Goal: Check status

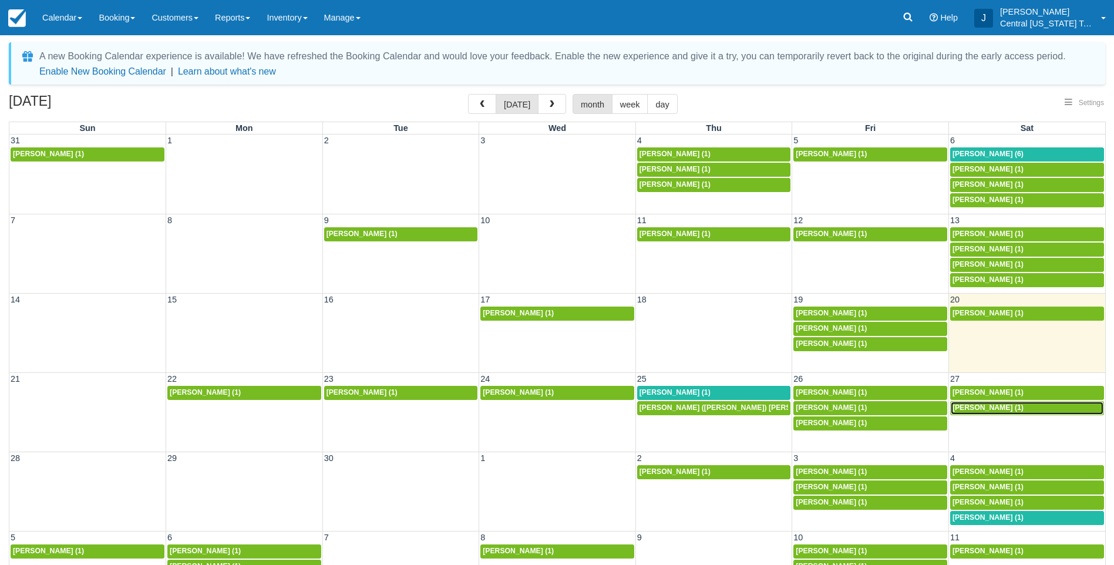
click at [1004, 409] on span "[PERSON_NAME] (1)" at bounding box center [987, 407] width 71 height 8
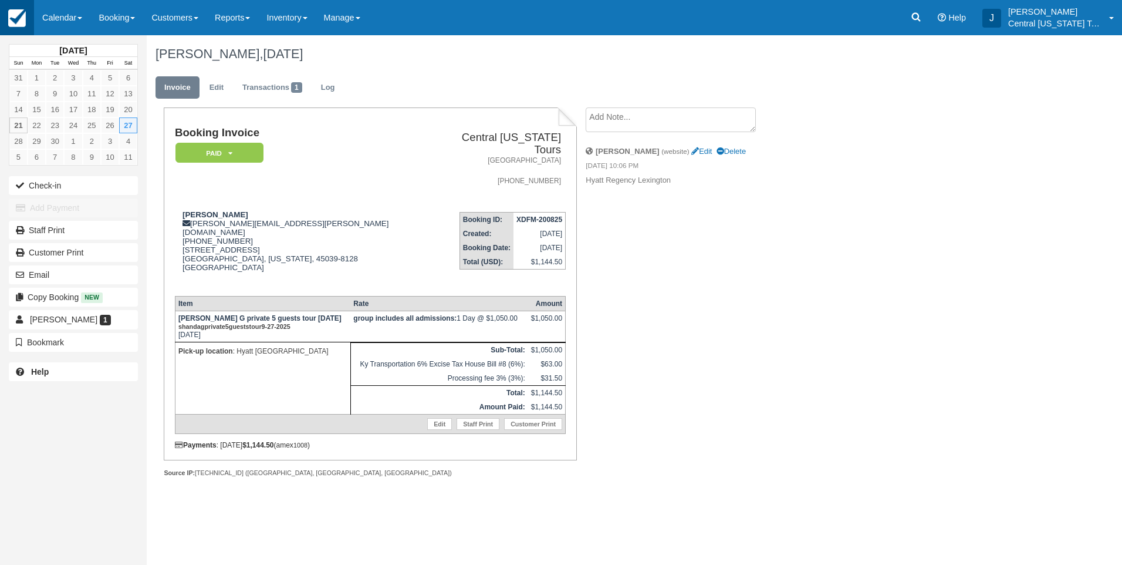
click at [26, 18] on link at bounding box center [17, 17] width 34 height 35
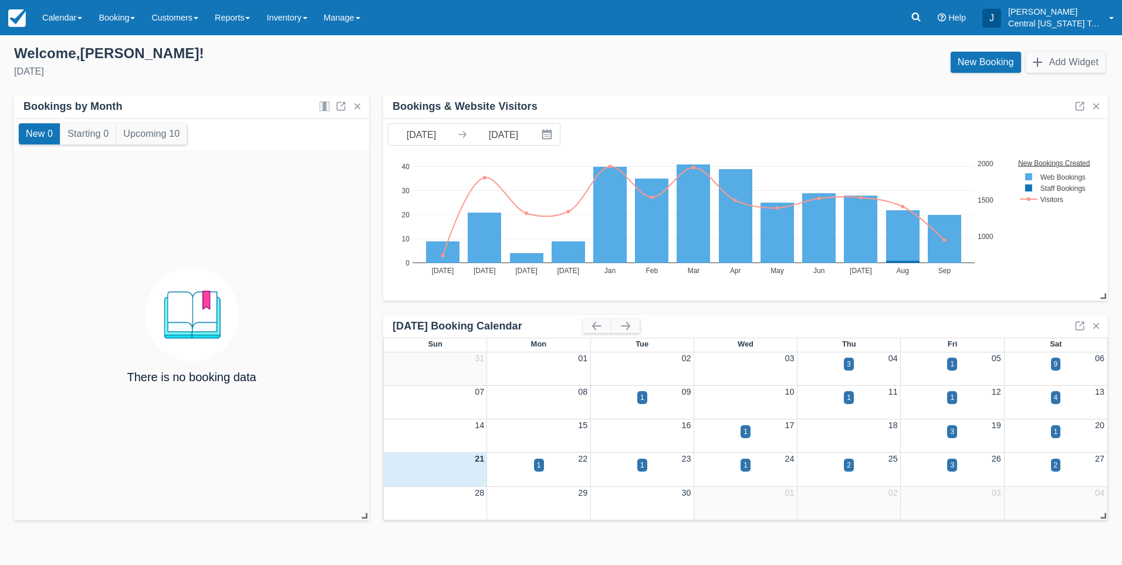
click at [274, 72] on div "Sunday, September 21st, 2025" at bounding box center [283, 72] width 538 height 14
